Goal: Transaction & Acquisition: Obtain resource

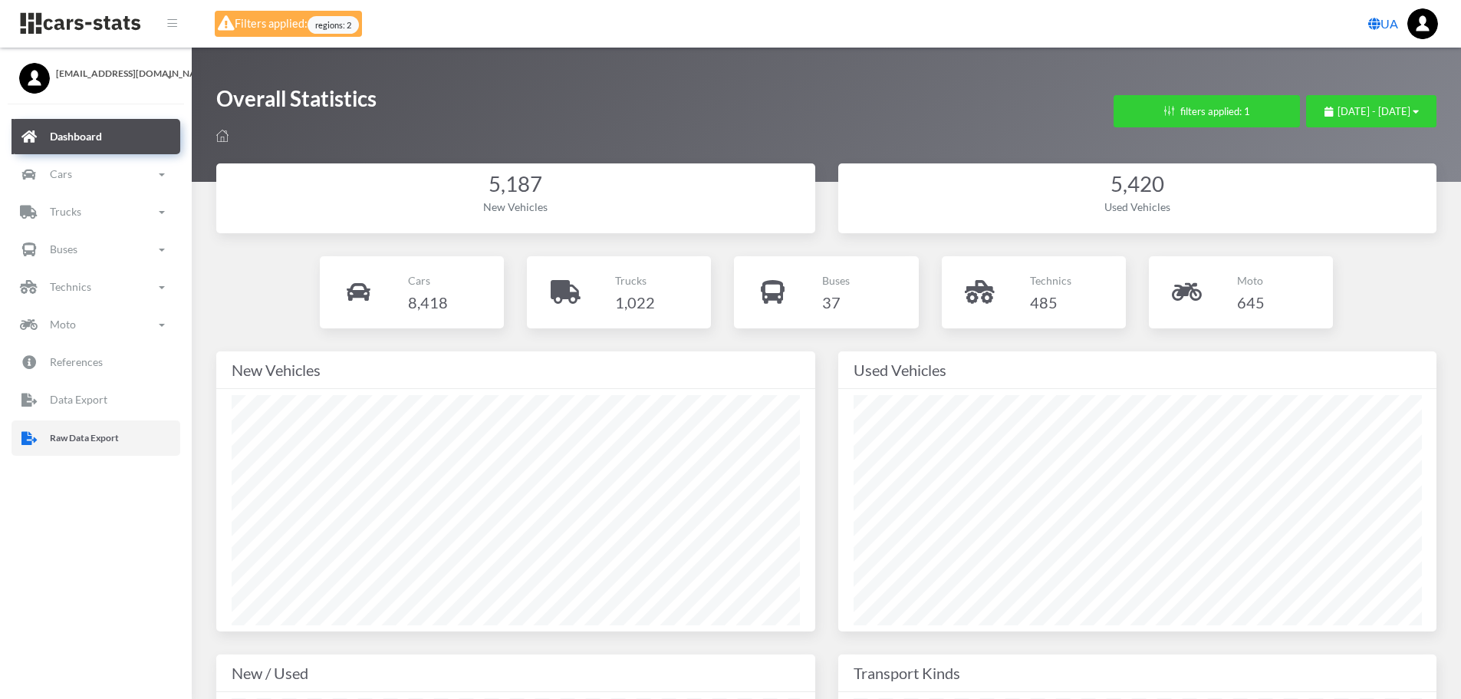
click at [41, 426] on link "Raw Data Export" at bounding box center [96, 437] width 169 height 35
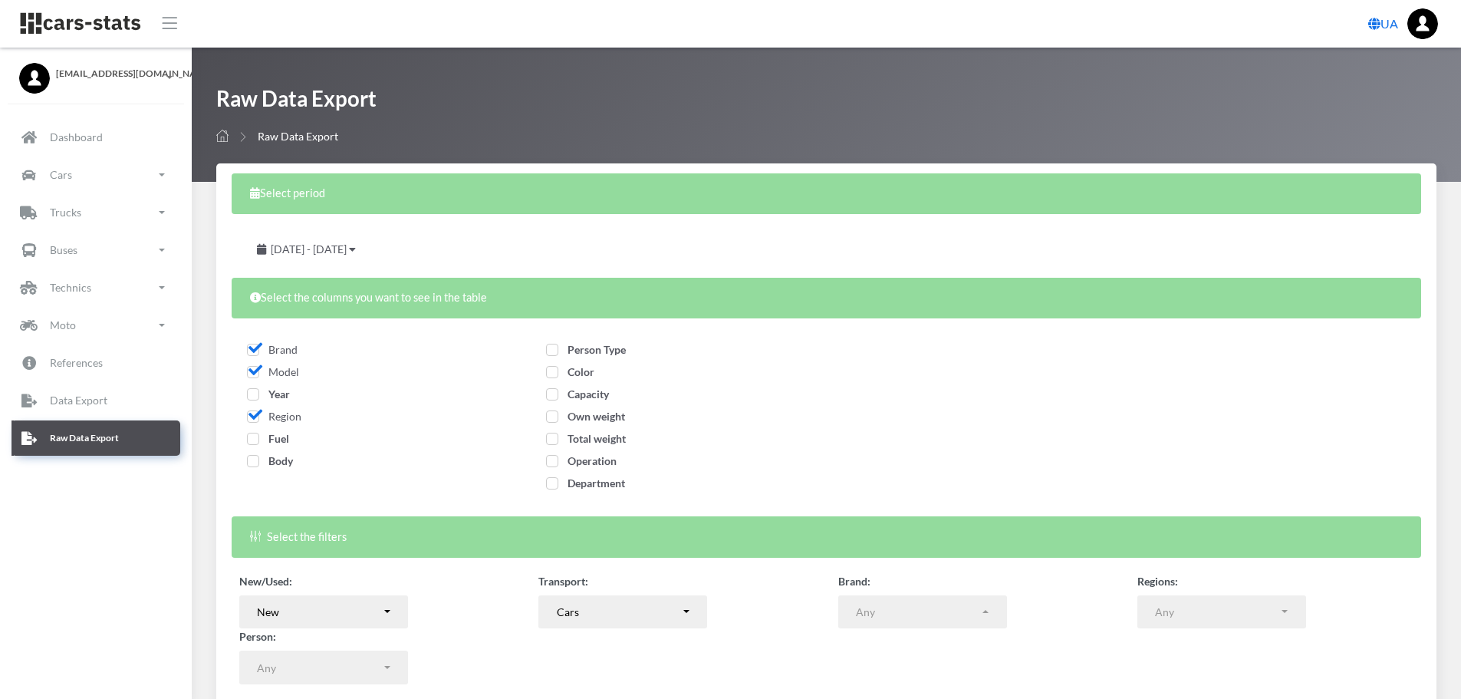
select select
click at [257, 394] on span "Year" at bounding box center [268, 393] width 43 height 13
checkbox input "true"
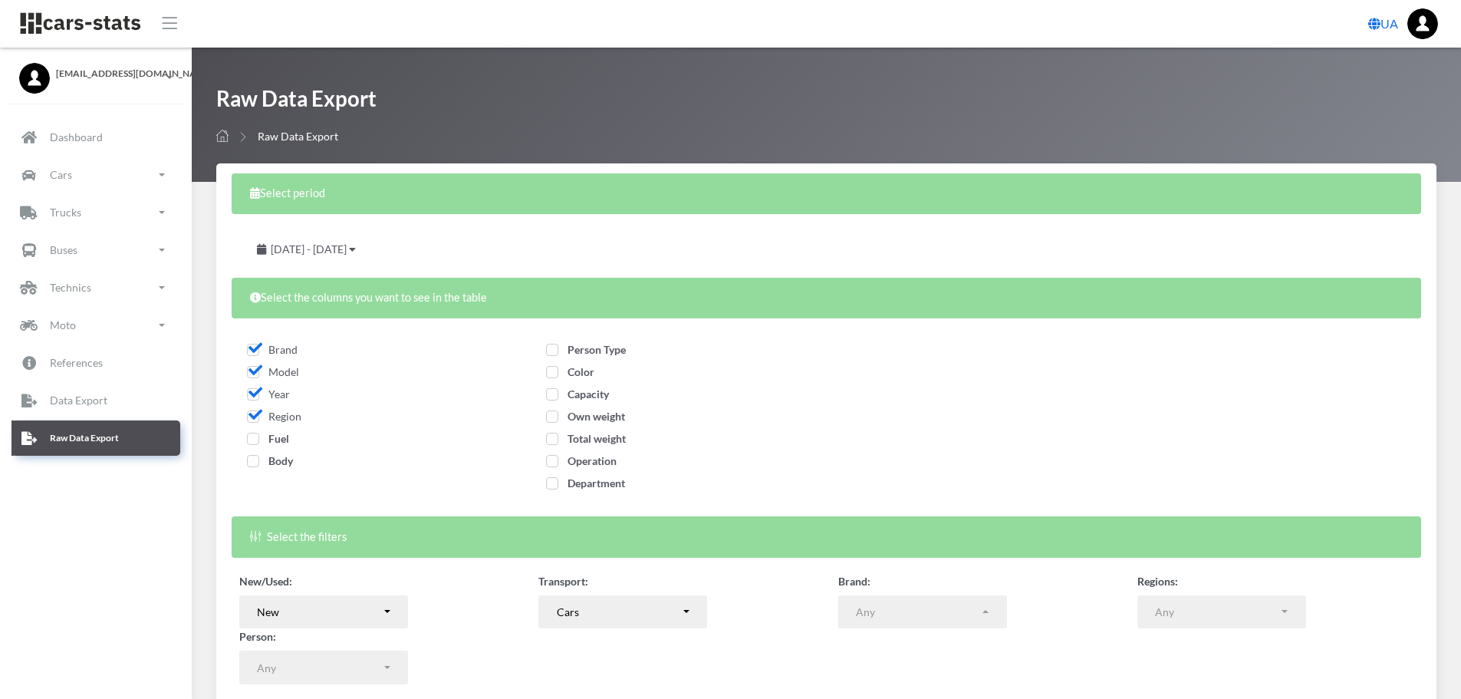
click at [256, 443] on span "Fuel" at bounding box center [268, 438] width 42 height 13
checkbox input "true"
click at [253, 464] on span "Body" at bounding box center [270, 460] width 46 height 13
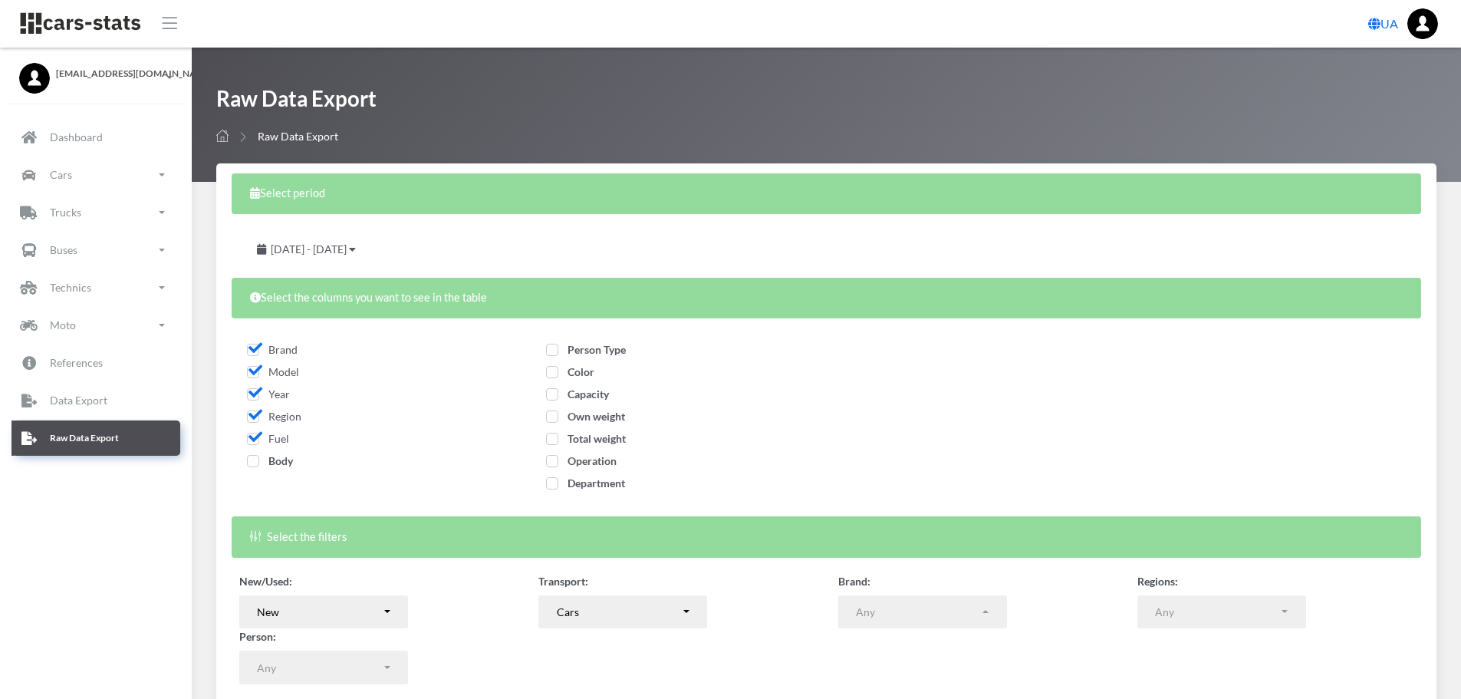
checkbox input "true"
click at [545, 352] on div "Person Type Color" at bounding box center [677, 419] width 276 height 171
click at [555, 352] on span "Person Type" at bounding box center [586, 349] width 80 height 13
checkbox input "true"
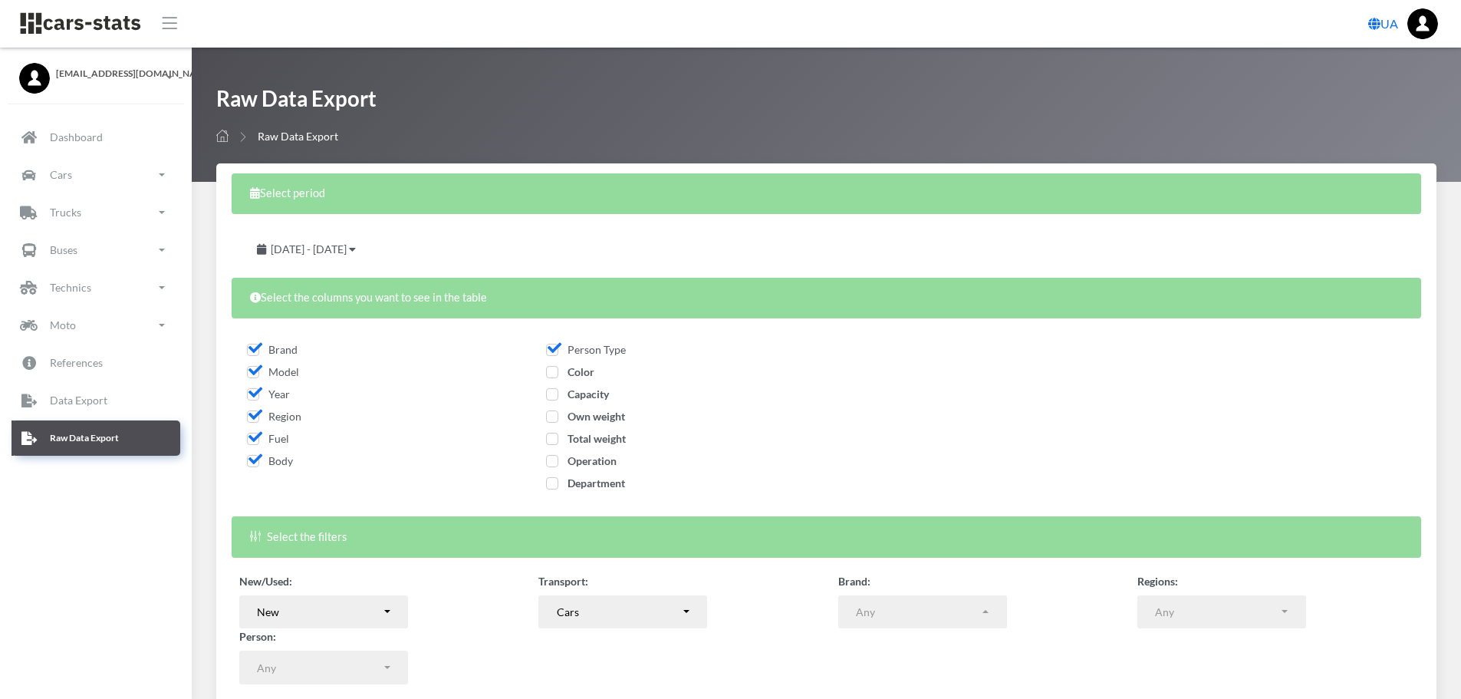
drag, startPoint x: 554, startPoint y: 373, endPoint x: 553, endPoint y: 396, distance: 23.0
click at [554, 375] on span "Color" at bounding box center [570, 371] width 48 height 13
checkbox input "true"
click at [553, 398] on span "Capacity" at bounding box center [577, 393] width 63 height 13
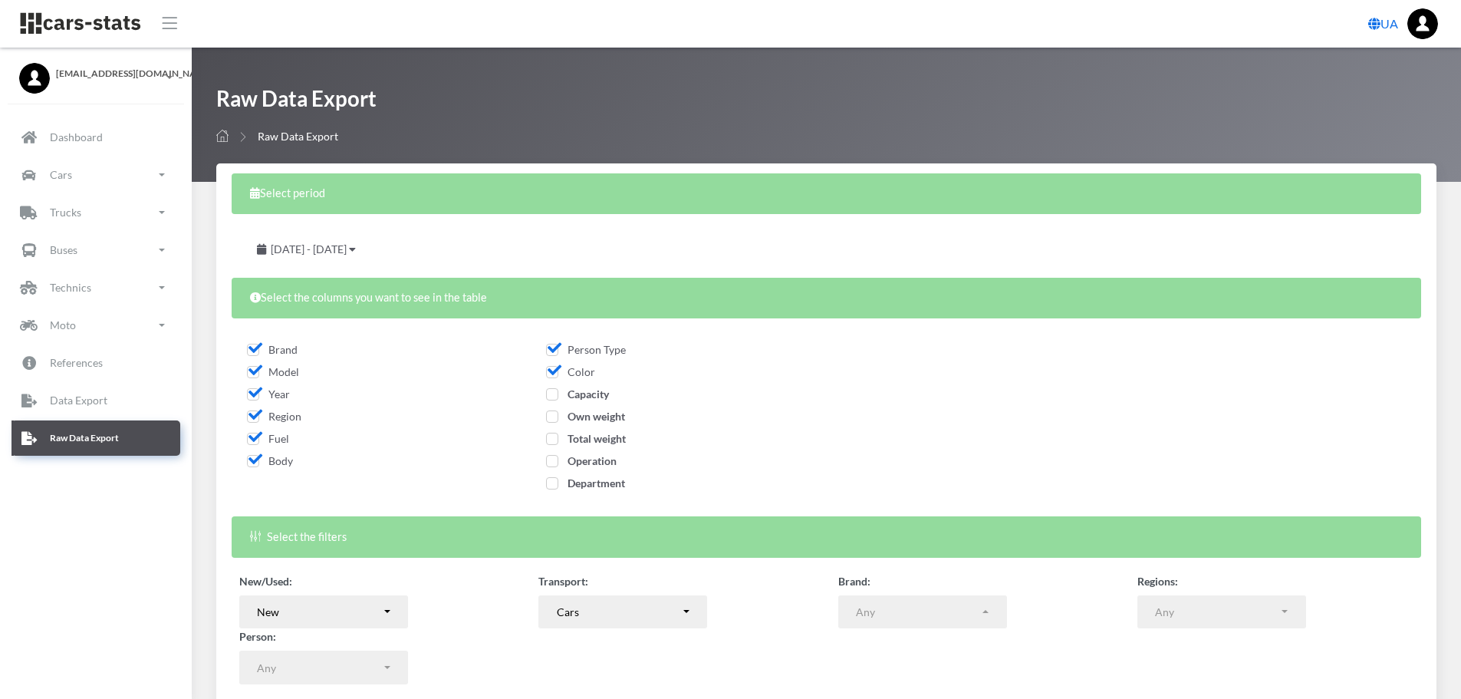
checkbox input "true"
click at [550, 415] on span "Own weight" at bounding box center [585, 416] width 79 height 13
checkbox input "true"
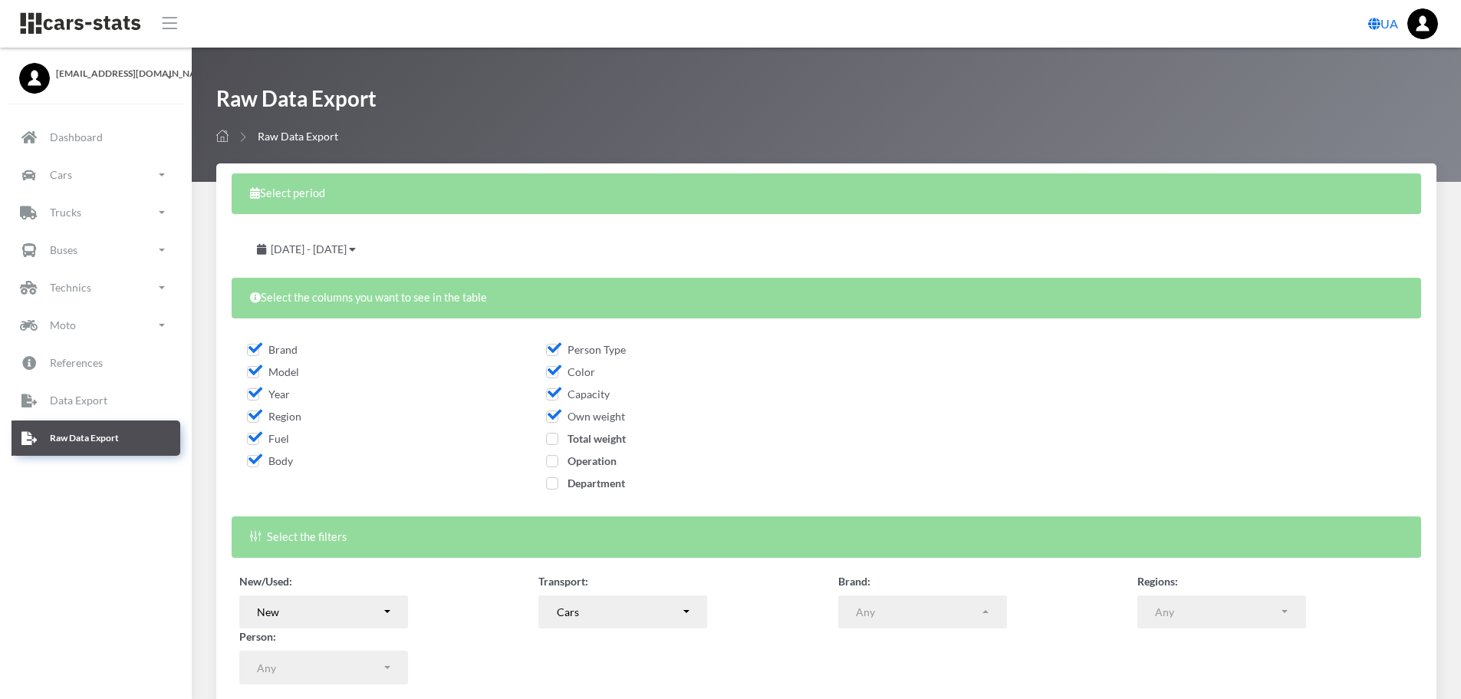
click at [549, 440] on span "Total weight" at bounding box center [586, 438] width 80 height 13
checkbox input "true"
click at [551, 465] on span "Operation" at bounding box center [581, 460] width 71 height 13
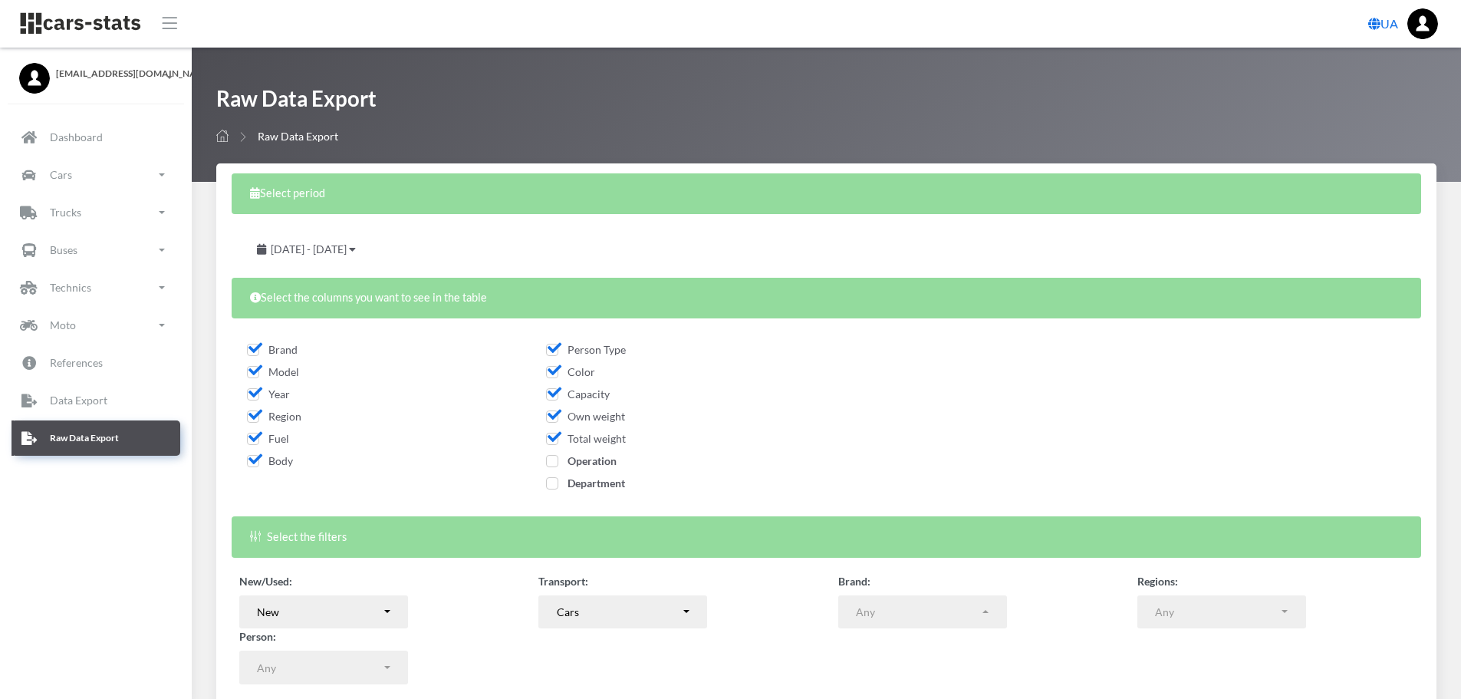
checkbox input "true"
click at [552, 483] on span "Department" at bounding box center [585, 482] width 79 height 13
checkbox input "true"
click at [347, 252] on span "August 19, 2025 - September 18, 2025" at bounding box center [309, 248] width 76 height 13
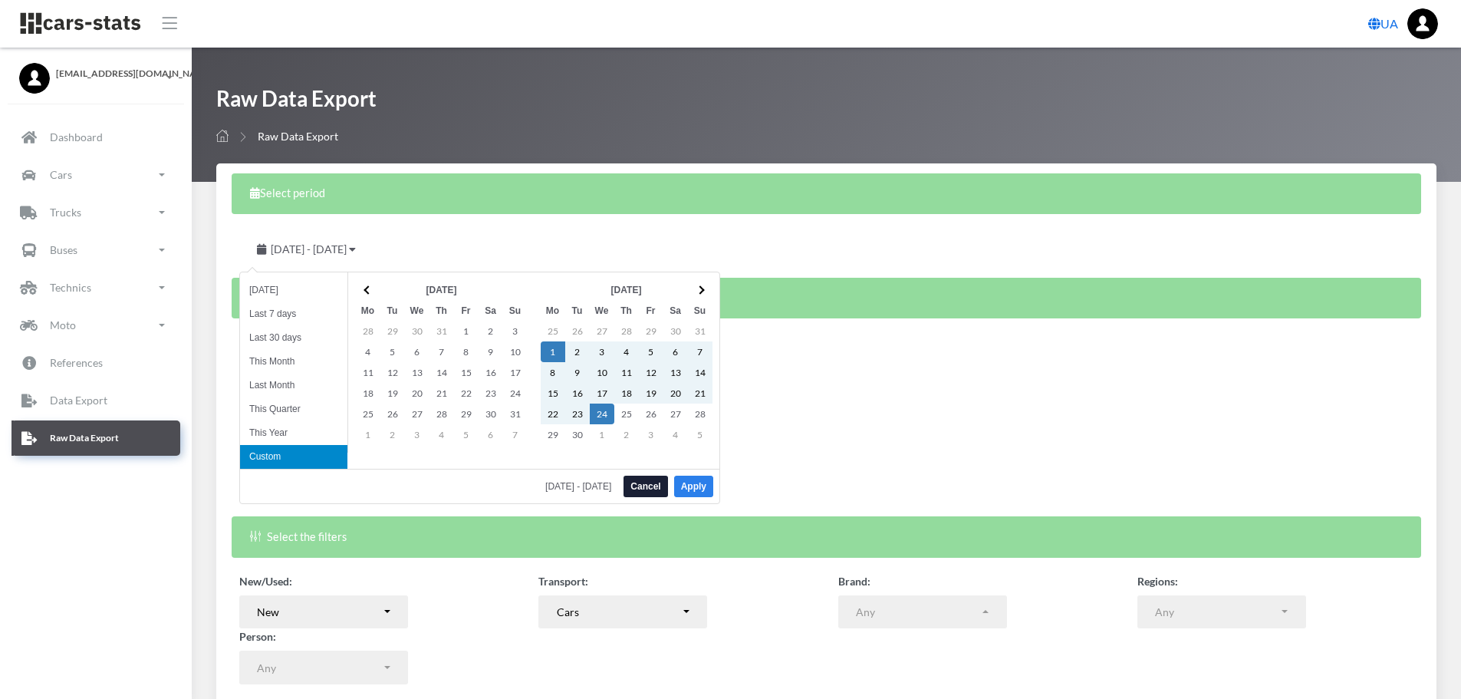
click at [700, 489] on button "Apply" at bounding box center [693, 486] width 39 height 21
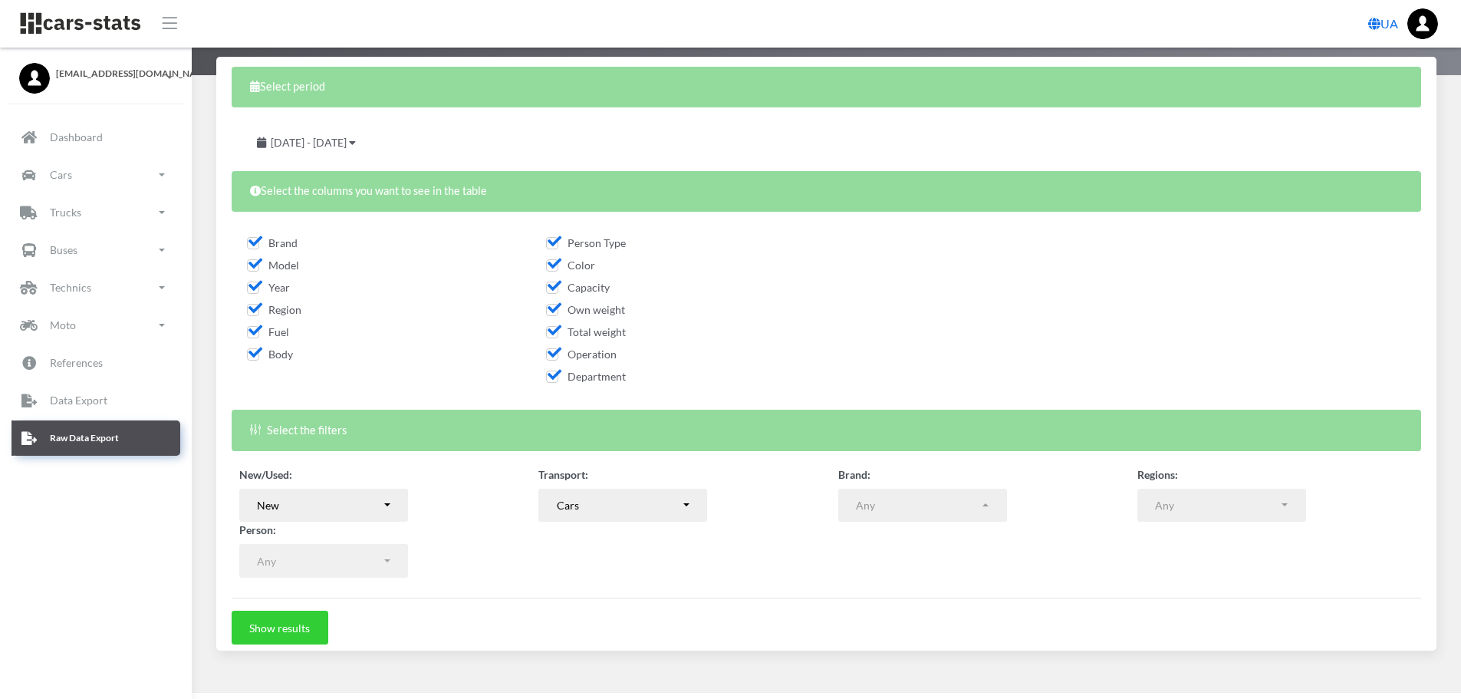
scroll to position [124, 0]
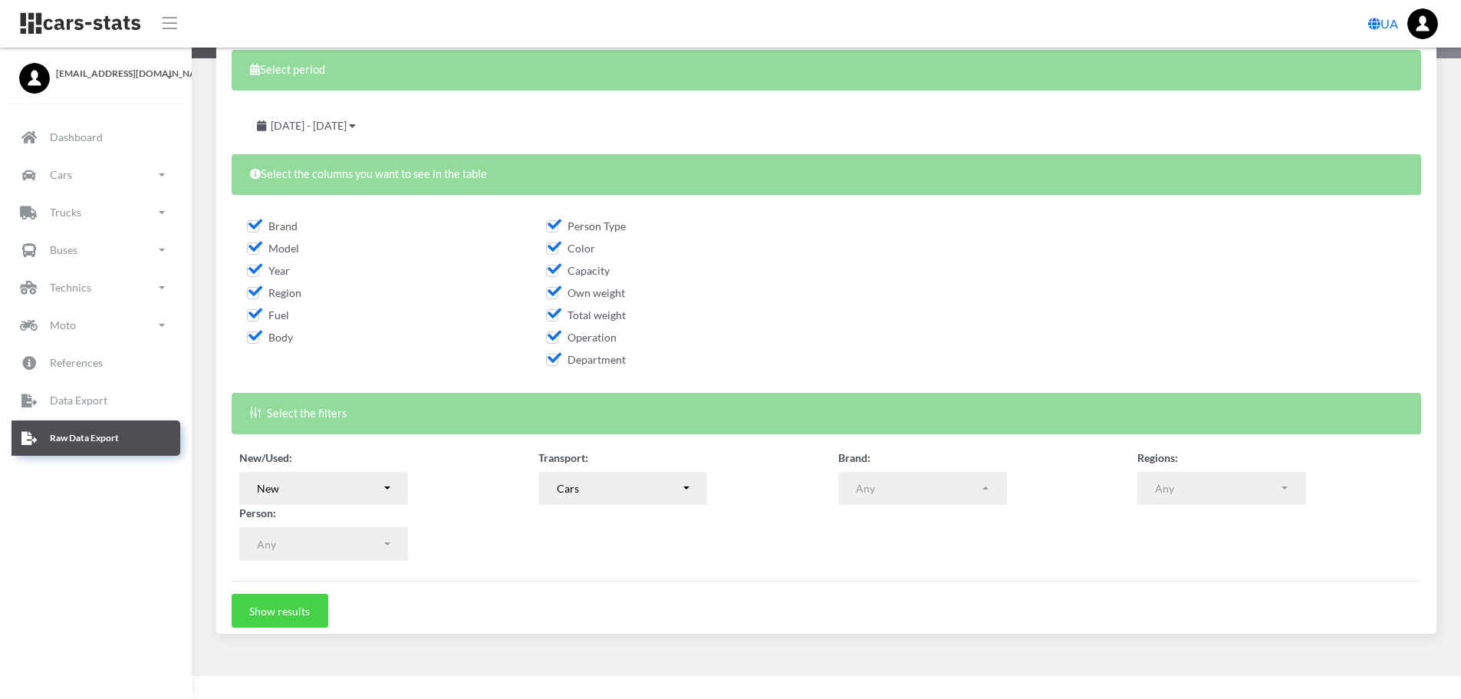
click at [298, 610] on button "Show results" at bounding box center [280, 611] width 97 height 34
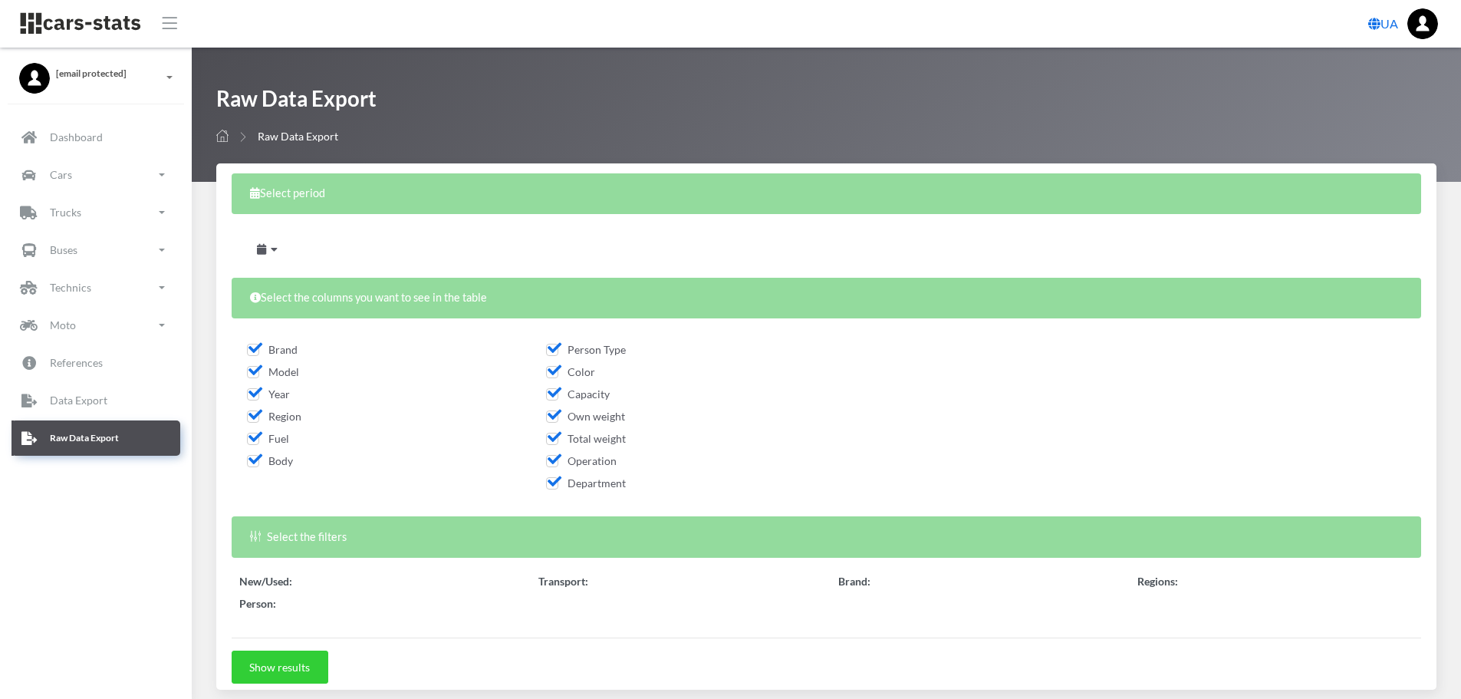
select select
select select "50"
select select
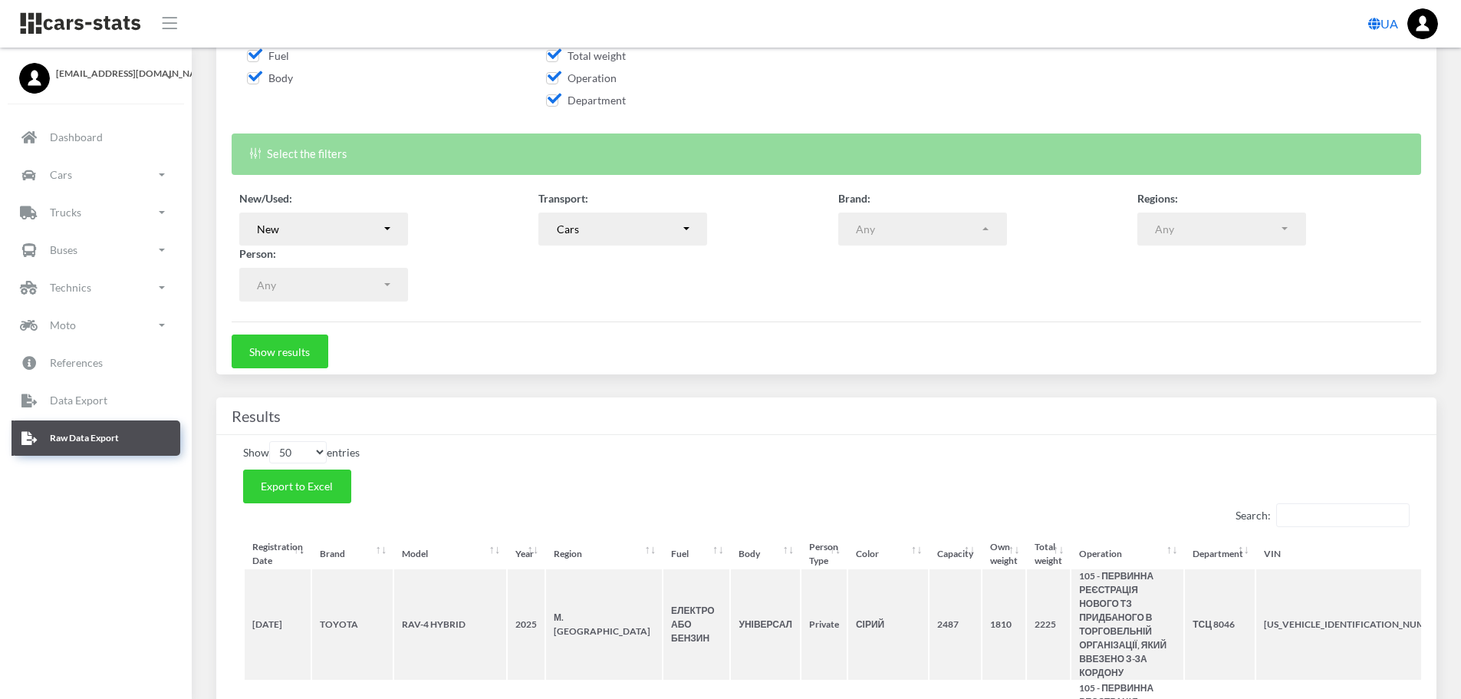
scroll to position [384, 0]
click at [315, 482] on span "Export to Excel" at bounding box center [297, 485] width 72 height 13
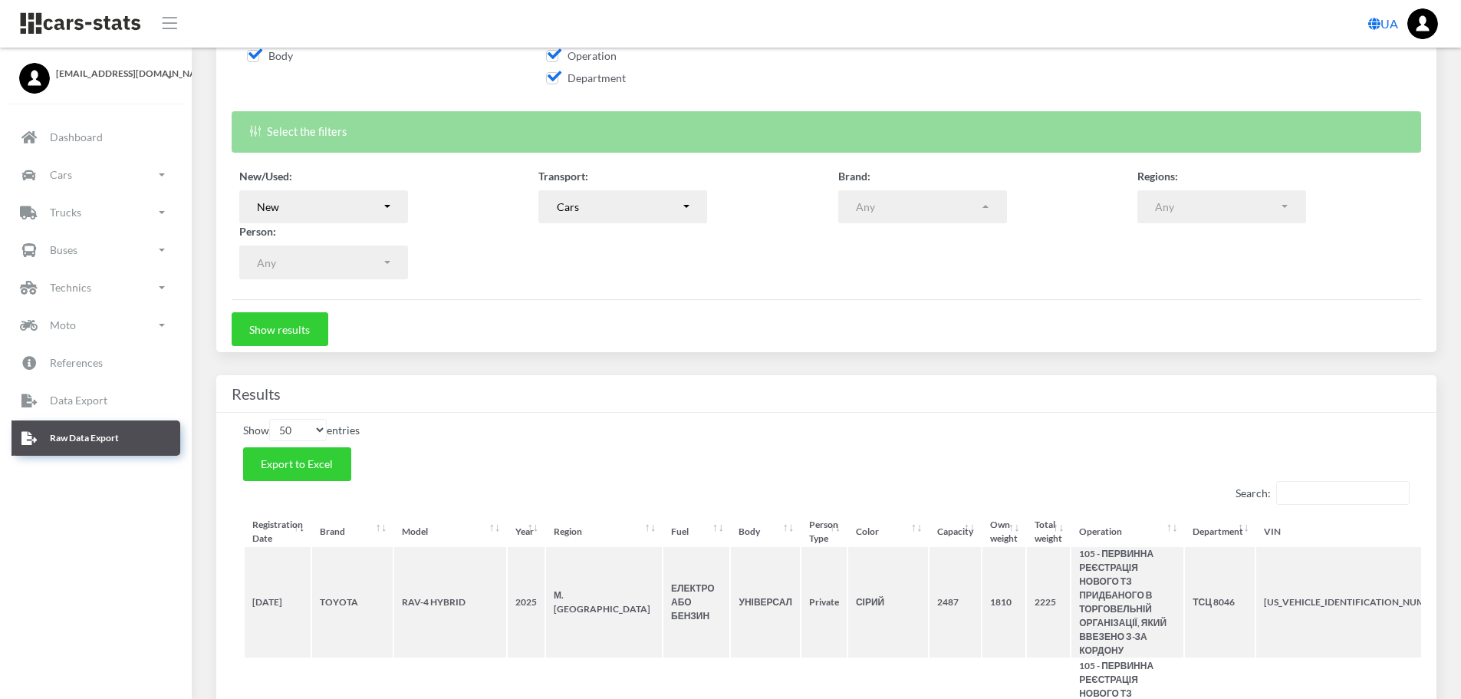
scroll to position [306, 0]
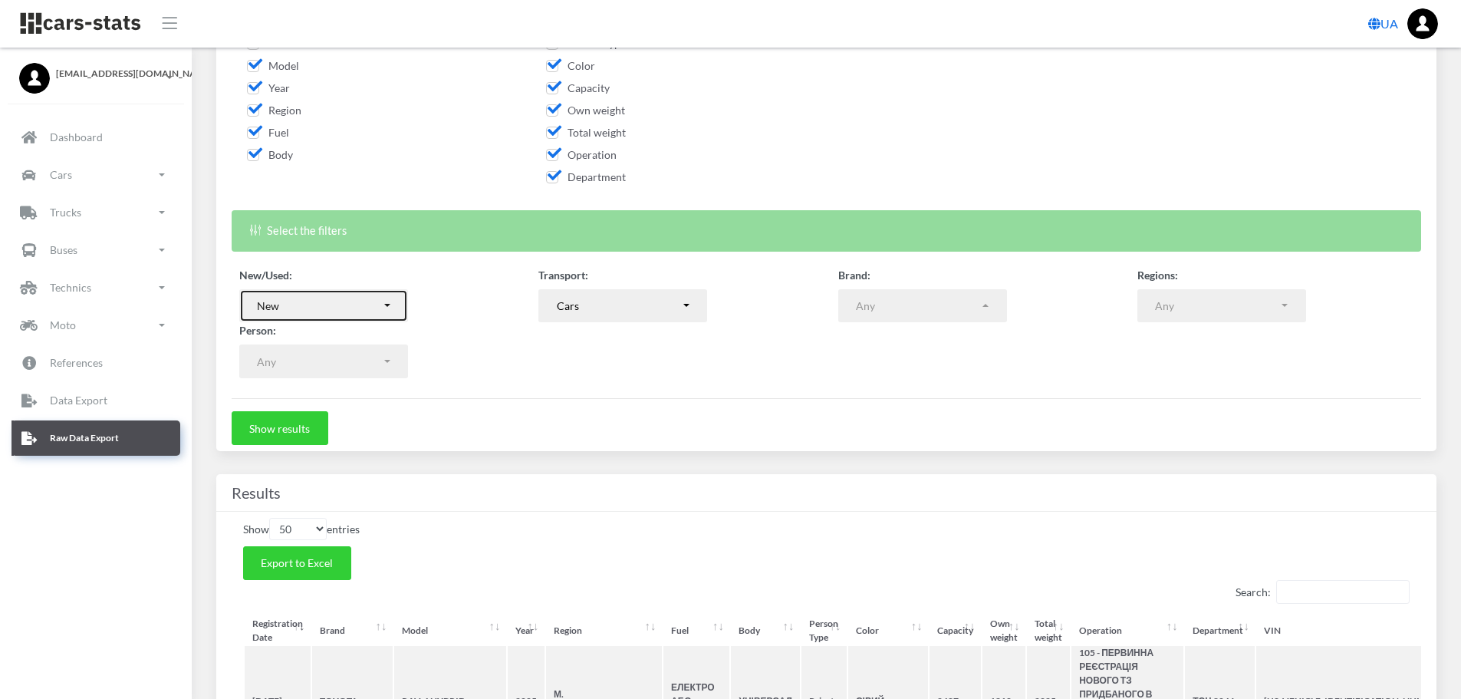
click at [387, 305] on button "New" at bounding box center [323, 306] width 169 height 34
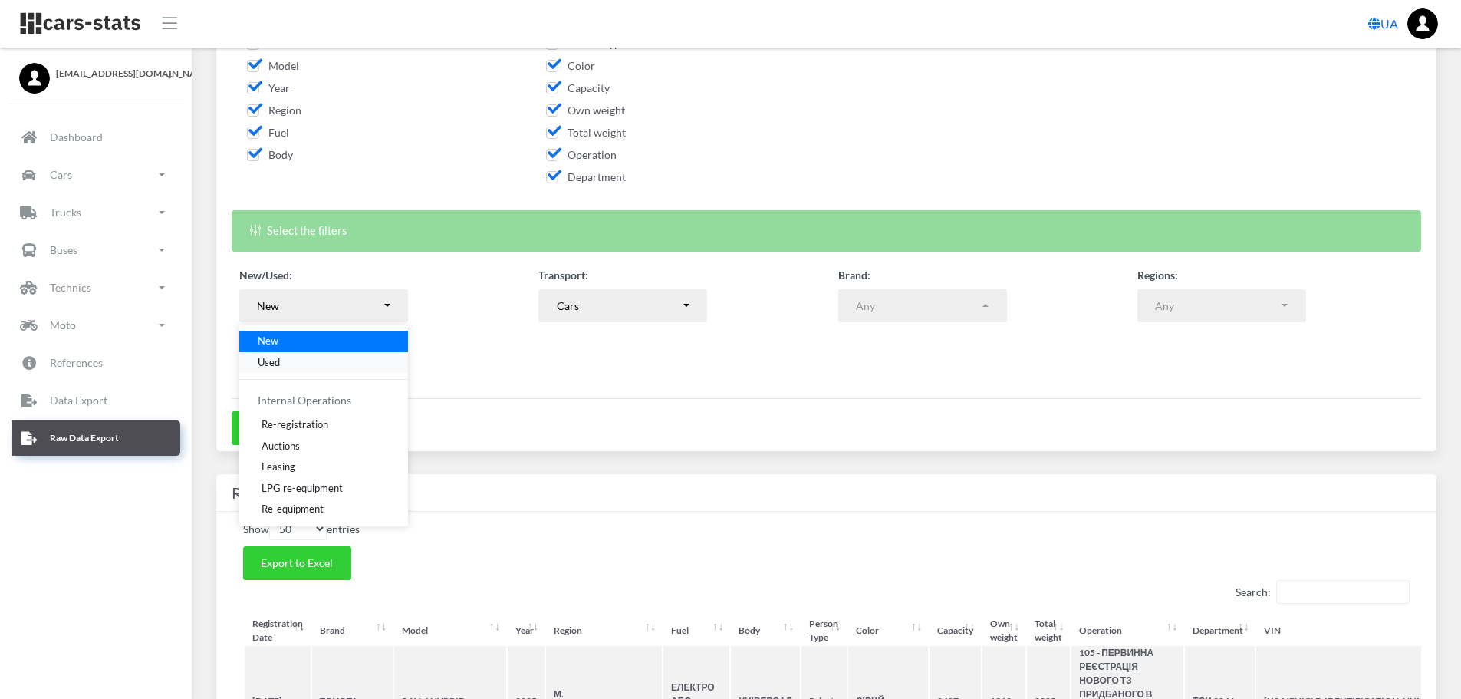
click at [294, 361] on link "Used" at bounding box center [323, 361] width 169 height 21
select select "used-import"
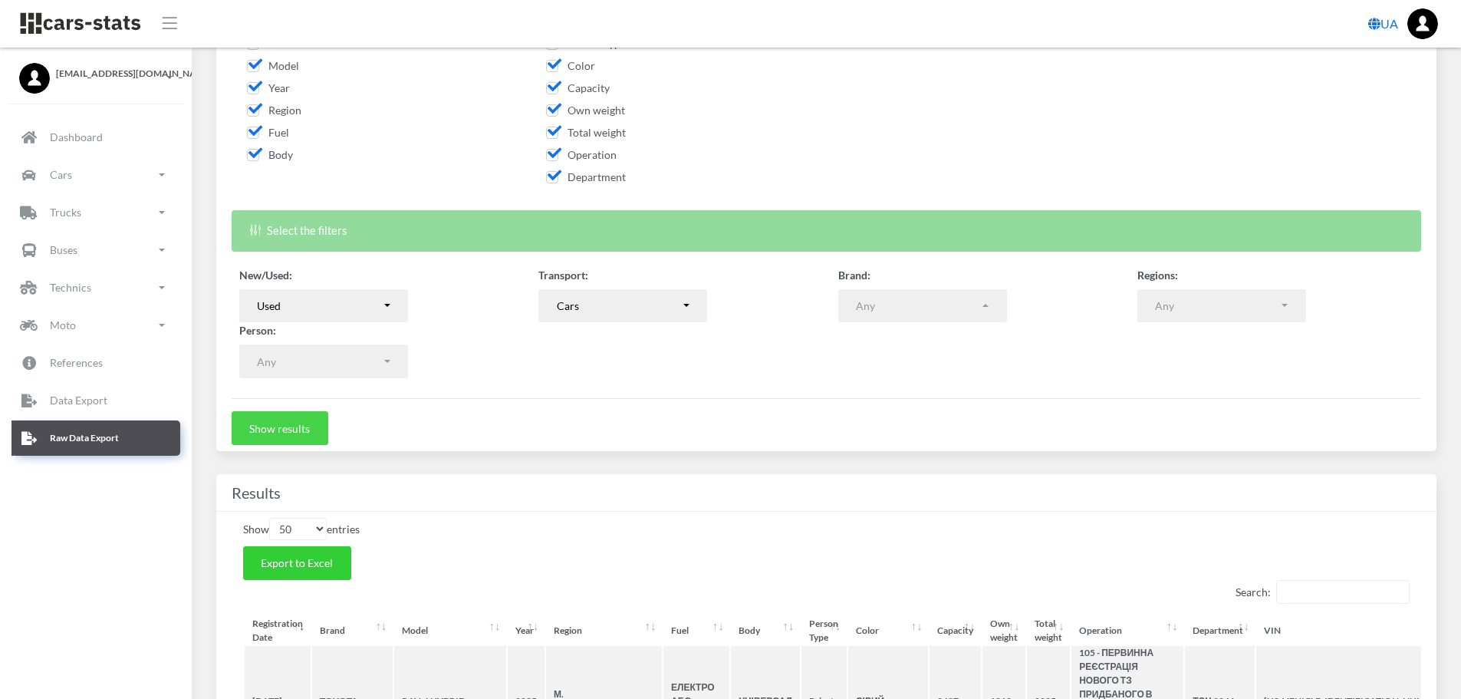
click at [291, 424] on button "Show results" at bounding box center [280, 428] width 97 height 34
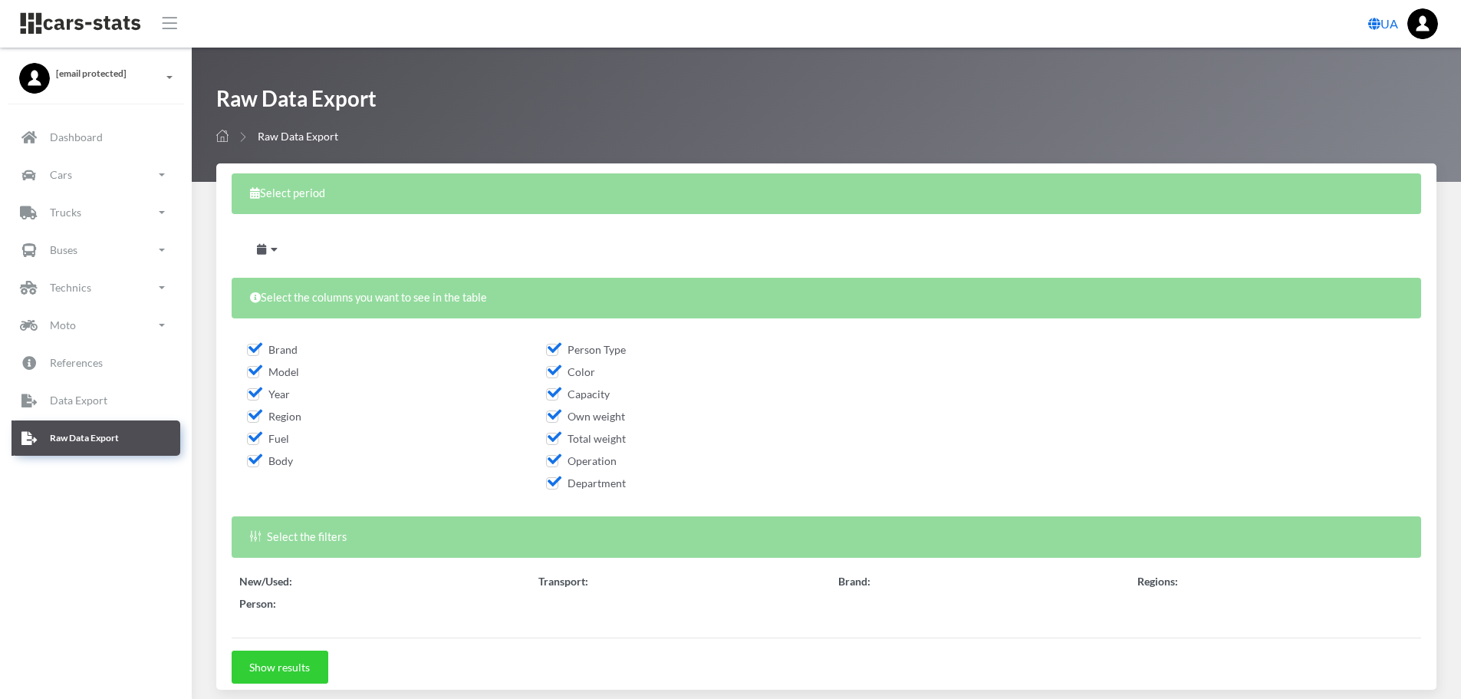
scroll to position [307, 0]
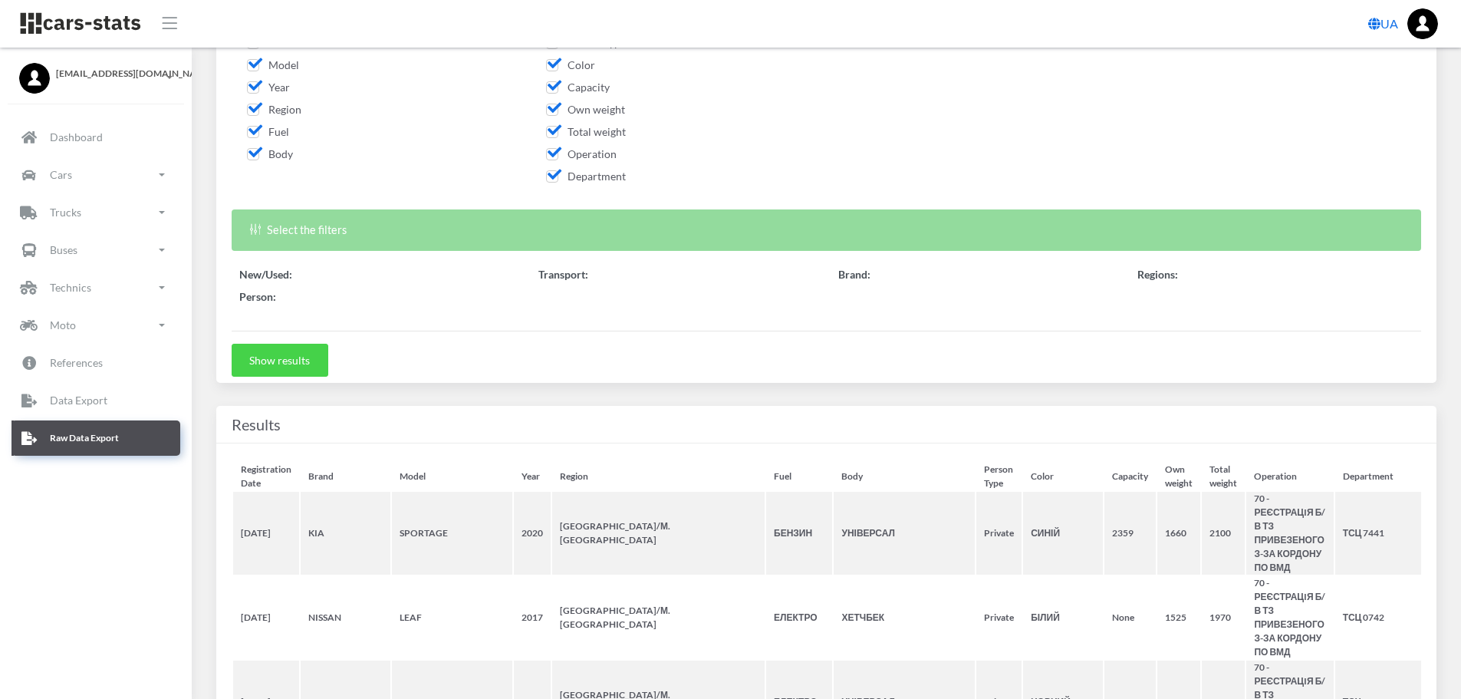
select select "50"
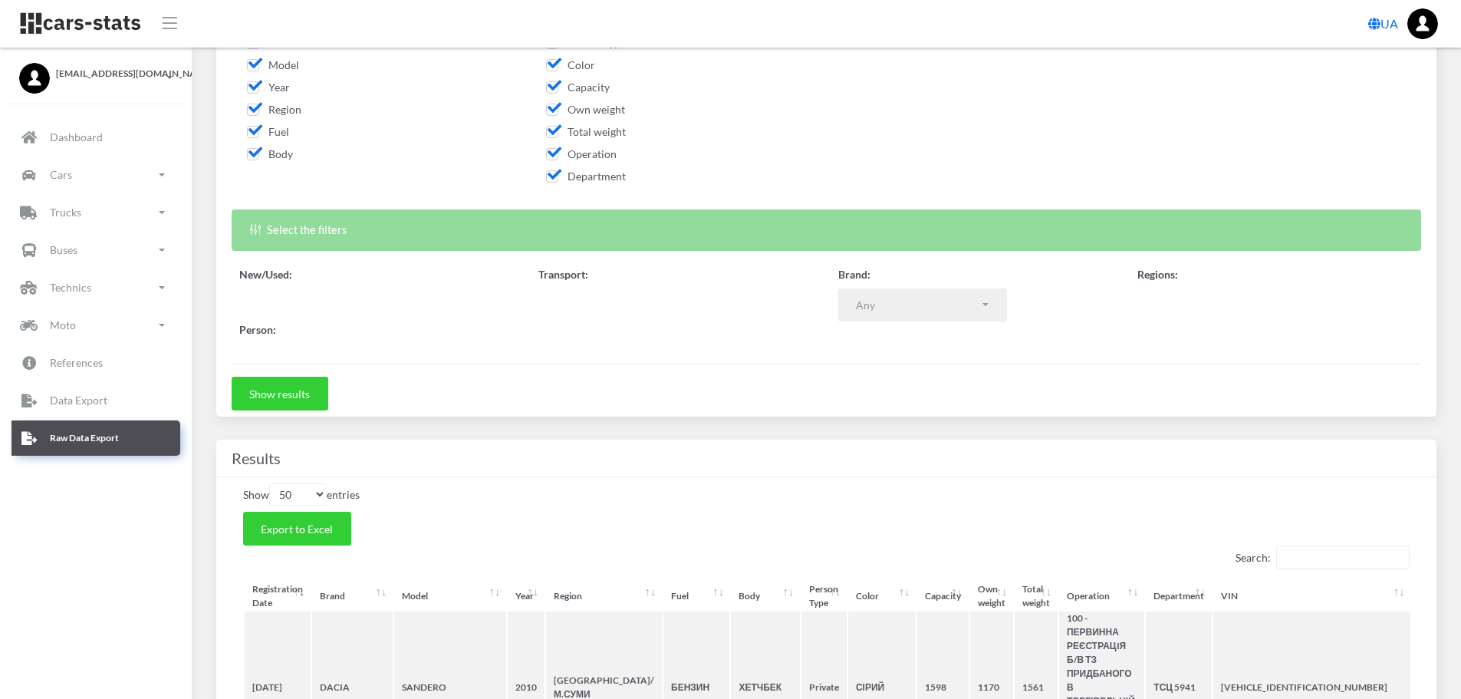
select select
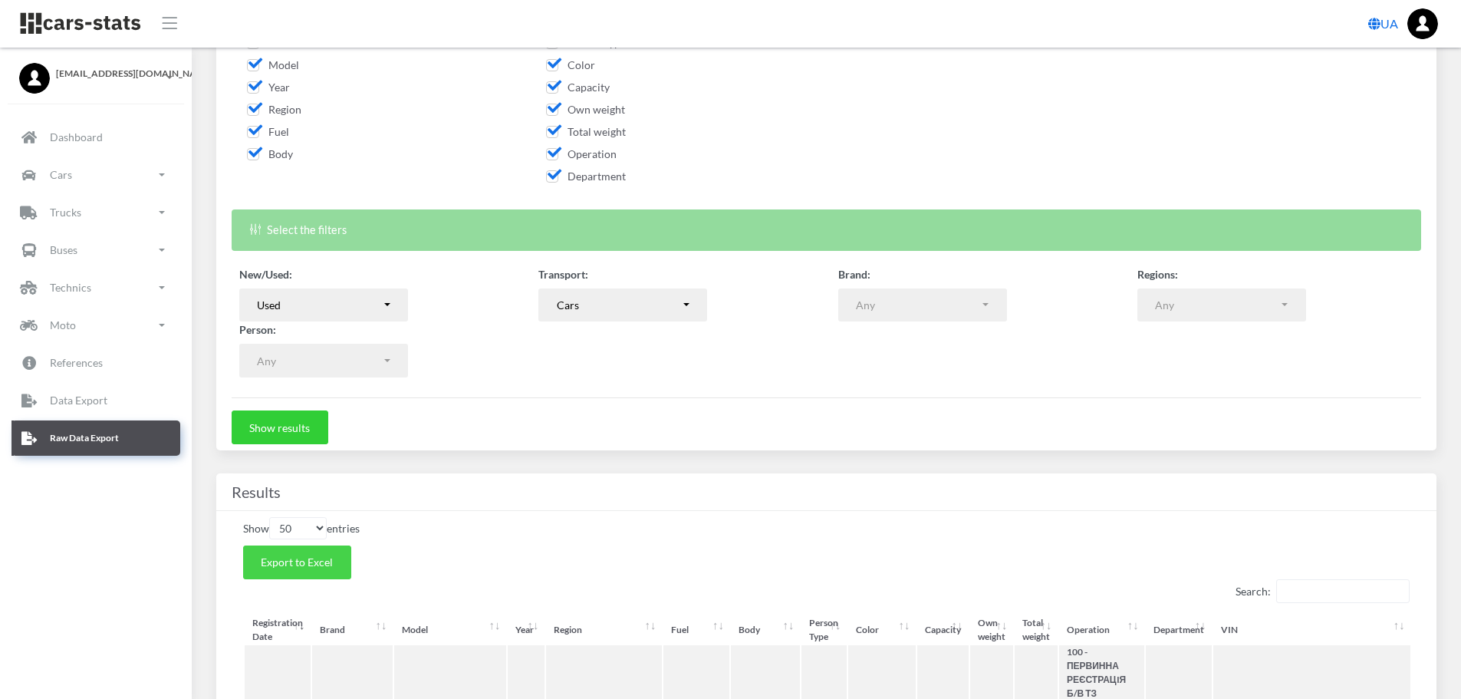
click at [332, 556] on button "Export to Excel" at bounding box center [297, 562] width 108 height 34
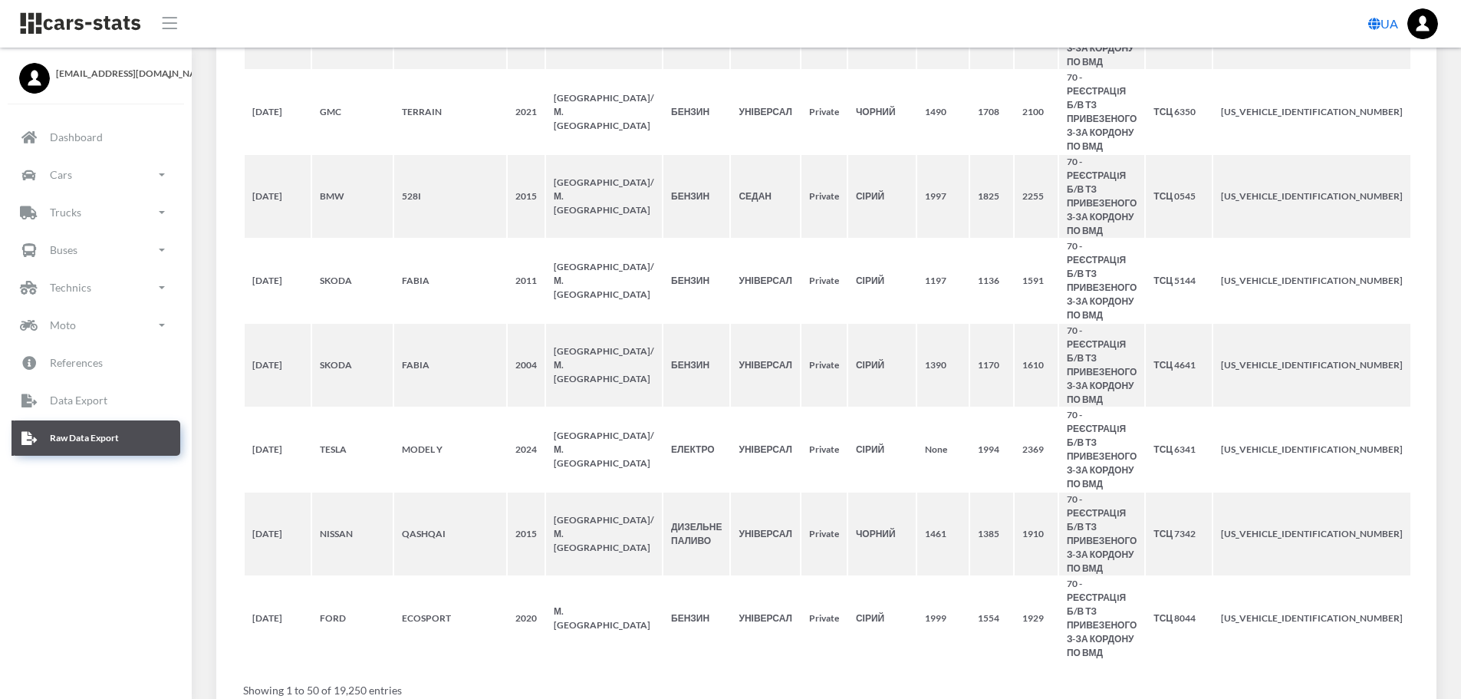
scroll to position [5439, 0]
